Goal: Check status: Check status

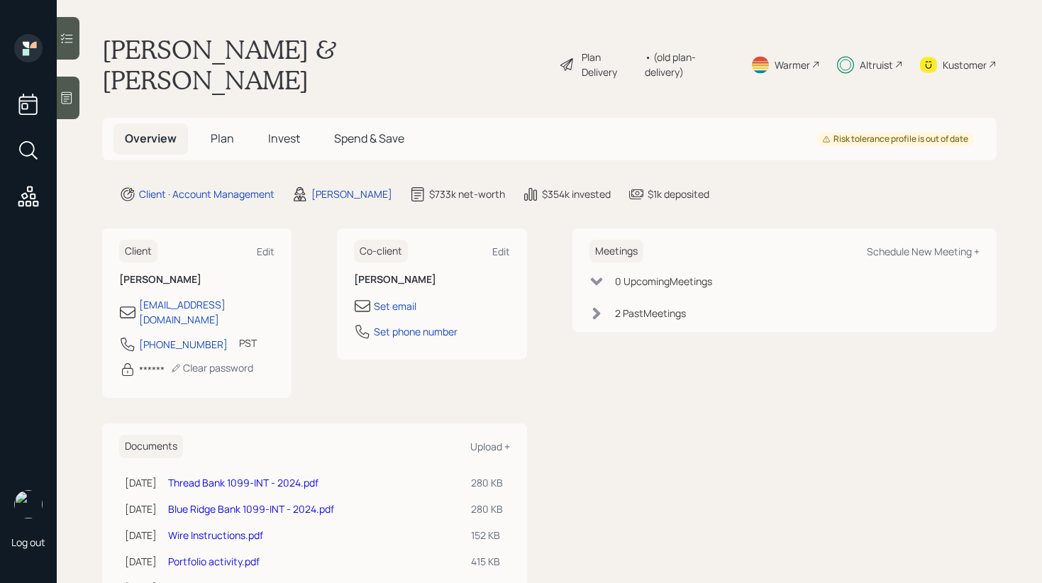
click at [273, 131] on span "Invest" at bounding box center [284, 139] width 32 height 16
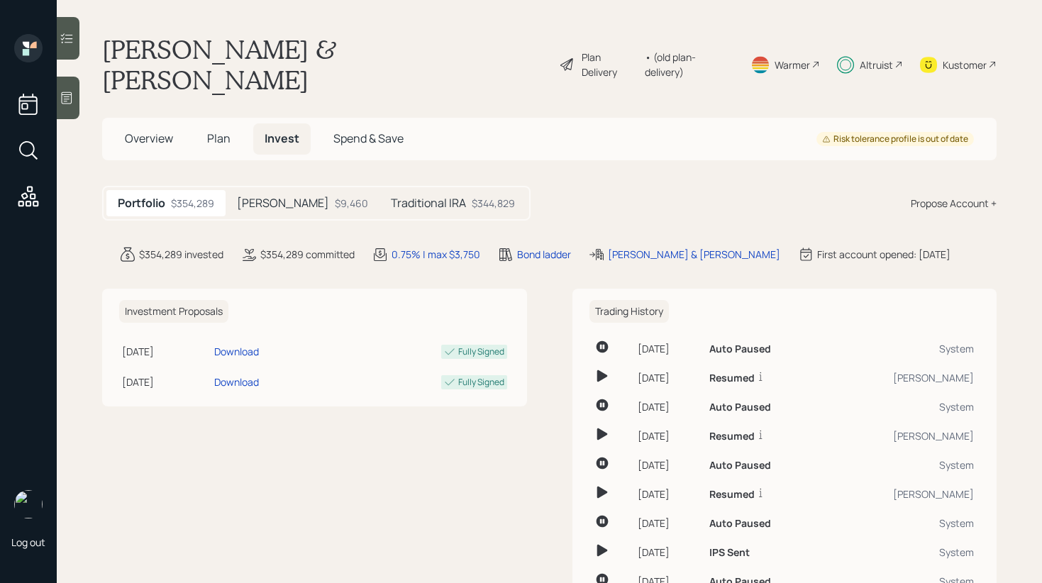
click at [74, 41] on icon at bounding box center [67, 38] width 14 height 14
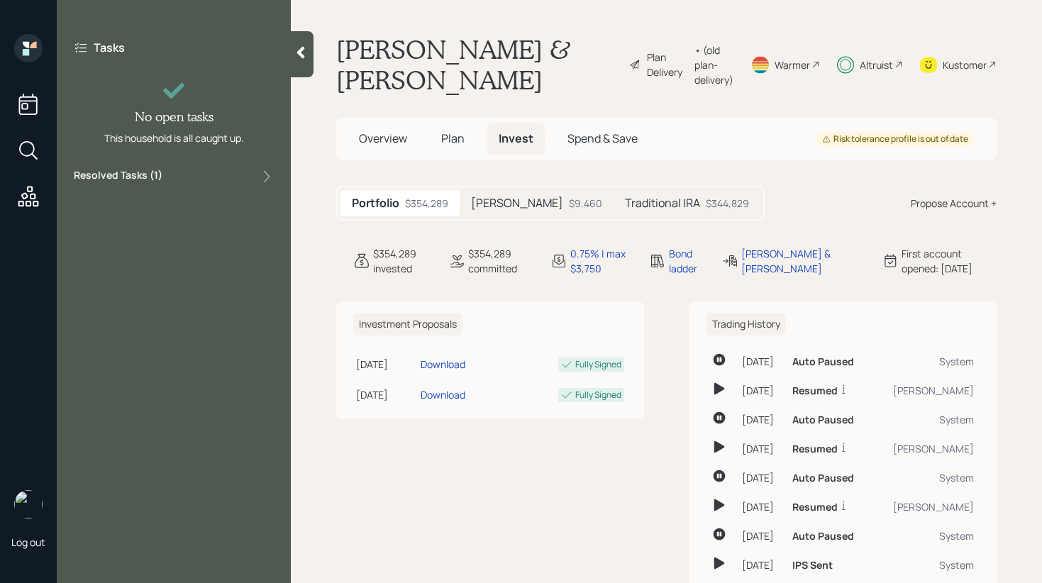
click at [207, 167] on div "Tasks No open tasks This household is all caught up. Resolved Tasks ( 1 )" at bounding box center [174, 112] width 234 height 157
click at [205, 172] on div "Resolved Tasks ( 1 )" at bounding box center [174, 176] width 200 height 17
click at [303, 57] on icon at bounding box center [301, 53] width 8 height 12
